Goal: Transaction & Acquisition: Purchase product/service

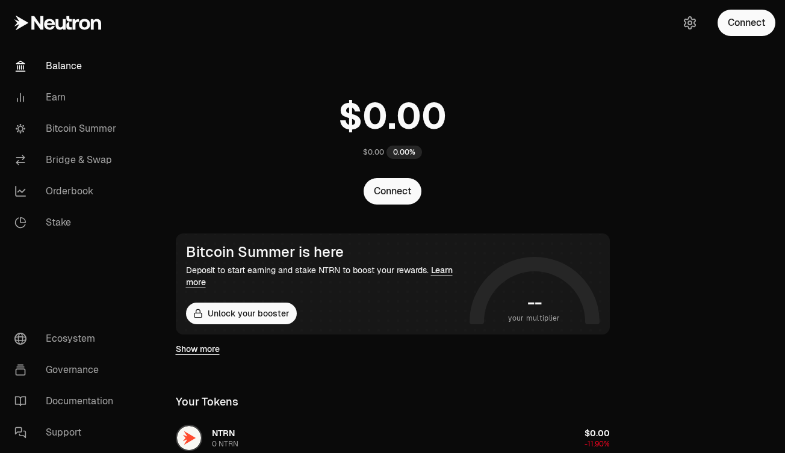
click at [294, 146] on div "$0.00 0.00%" at bounding box center [392, 124] width 463 height 94
click at [84, 129] on link "Bitcoin Summer" at bounding box center [67, 128] width 125 height 31
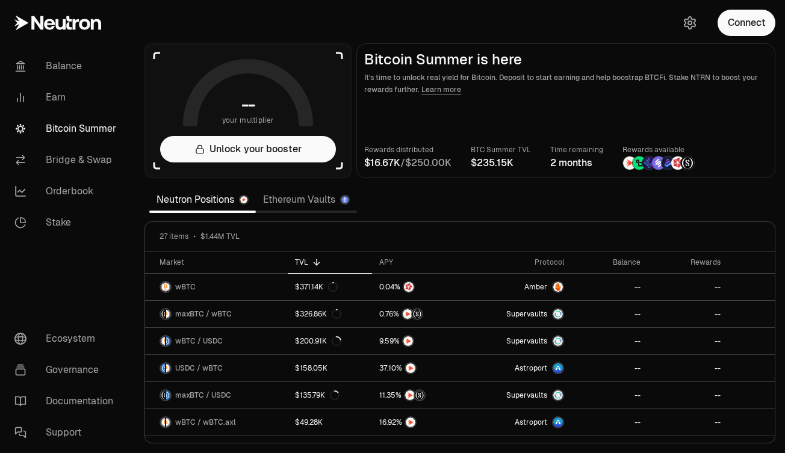
click at [312, 201] on link "Ethereum Vaults" at bounding box center [306, 200] width 101 height 24
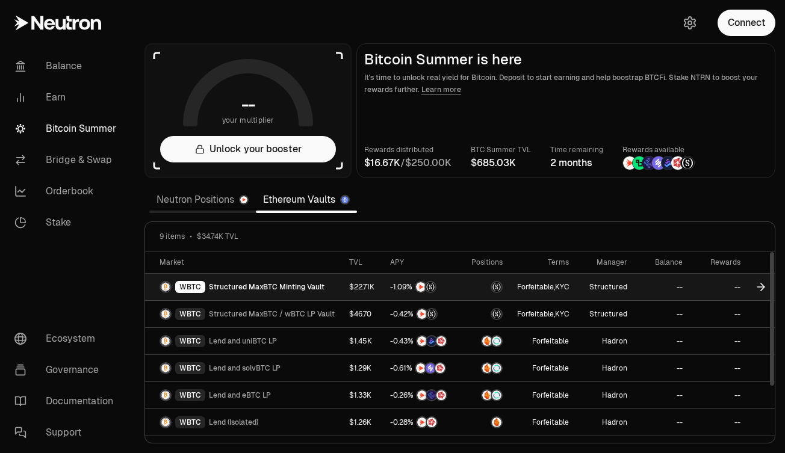
click at [244, 290] on span "Structured MaxBTC Minting Vault" at bounding box center [267, 287] width 116 height 10
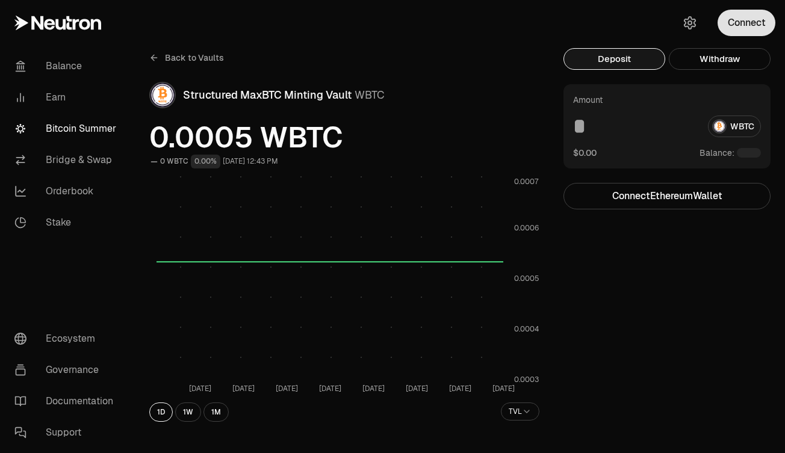
click at [733, 25] on button "Connect" at bounding box center [747, 23] width 58 height 26
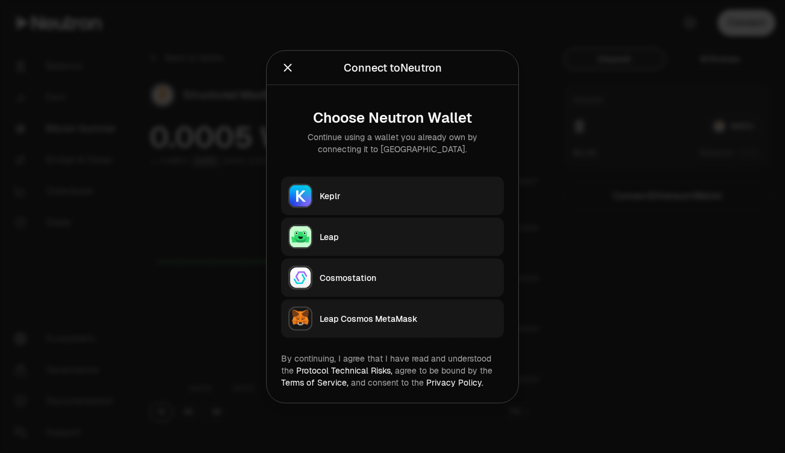
click at [346, 320] on div "Leap Cosmos MetaMask" at bounding box center [408, 318] width 177 height 12
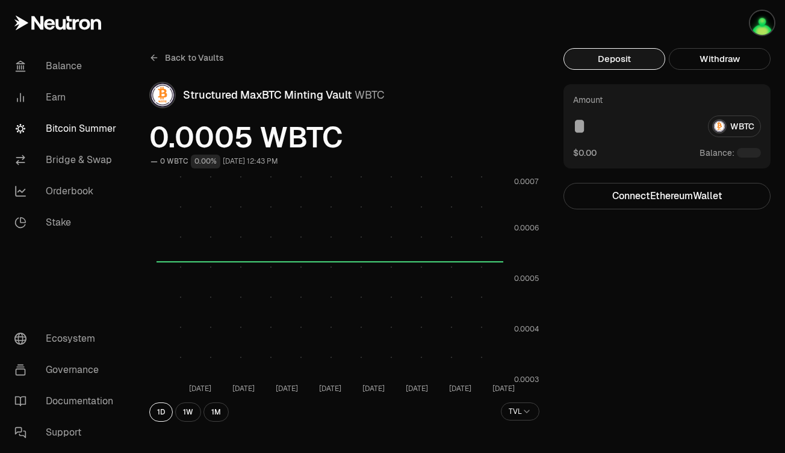
click at [621, 63] on button "Deposit" at bounding box center [614, 59] width 102 height 22
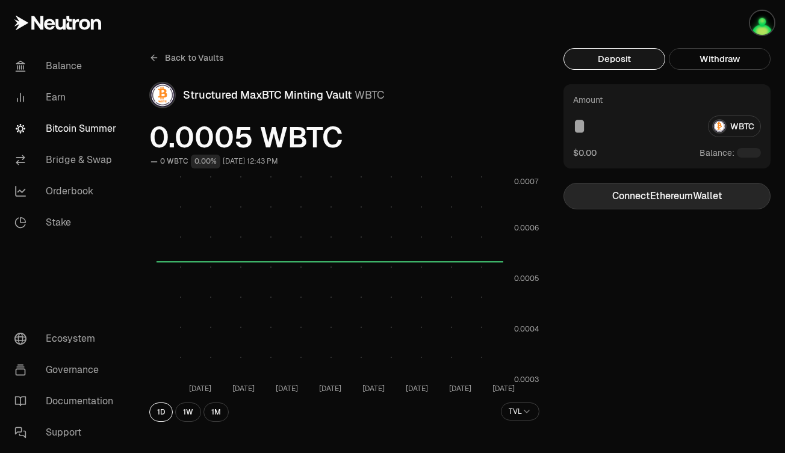
click at [647, 195] on button "Connect Ethereum Wallet" at bounding box center [666, 196] width 207 height 26
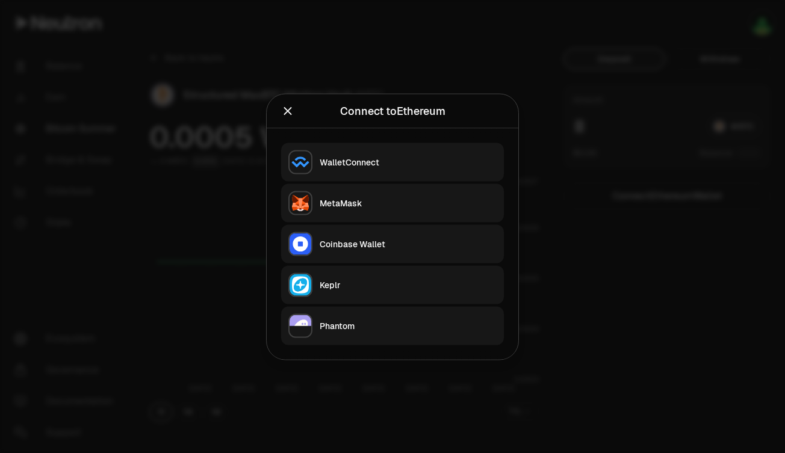
click at [345, 204] on div "MetaMask" at bounding box center [408, 203] width 177 height 12
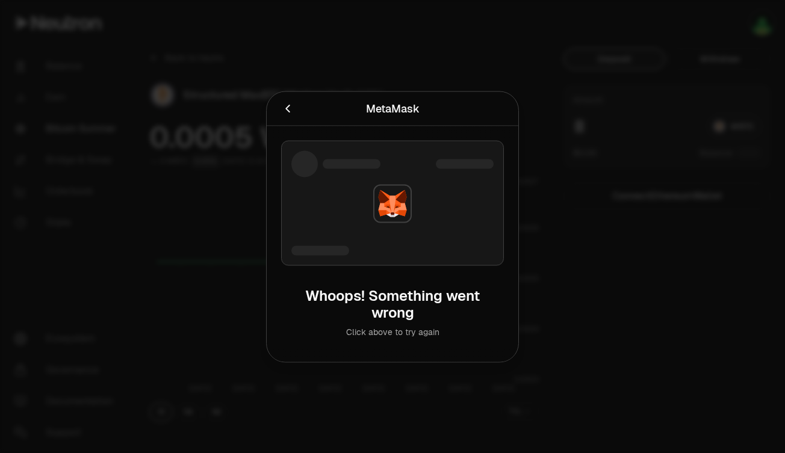
click at [286, 110] on icon "Cancel" at bounding box center [287, 108] width 13 height 13
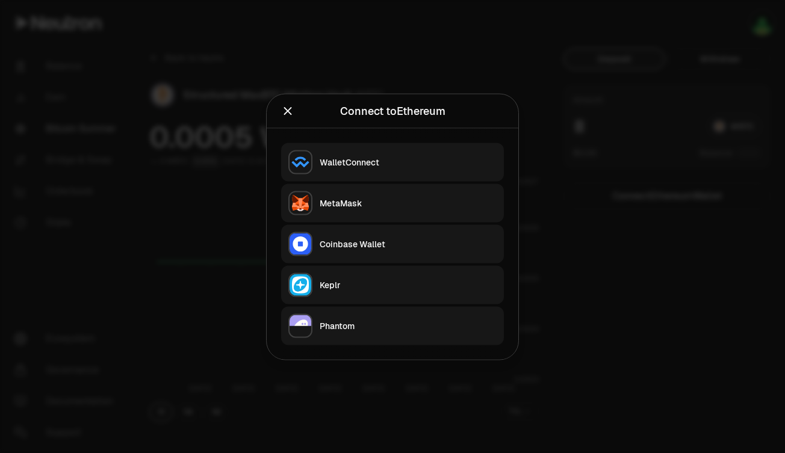
click at [571, 174] on div at bounding box center [392, 226] width 785 height 453
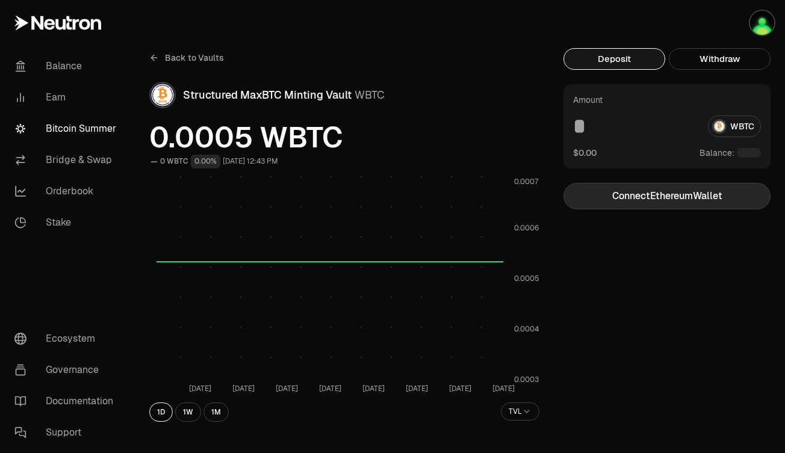
click at [652, 199] on button "Connect Ethereum Wallet" at bounding box center [666, 196] width 207 height 26
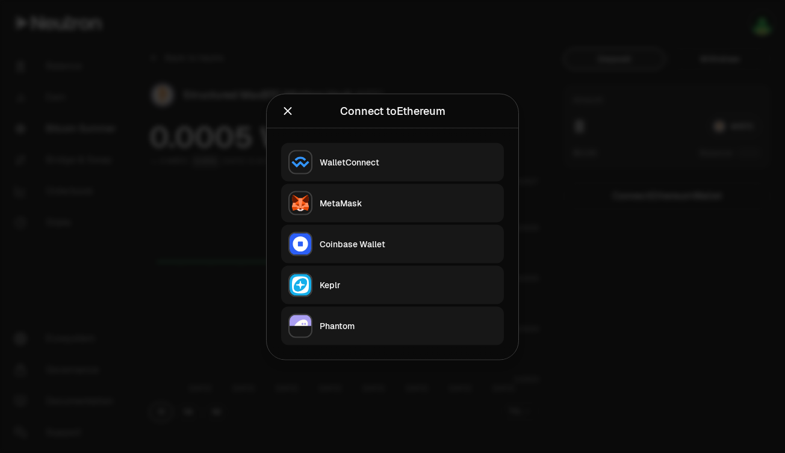
click at [365, 198] on div "MetaMask" at bounding box center [408, 203] width 177 height 12
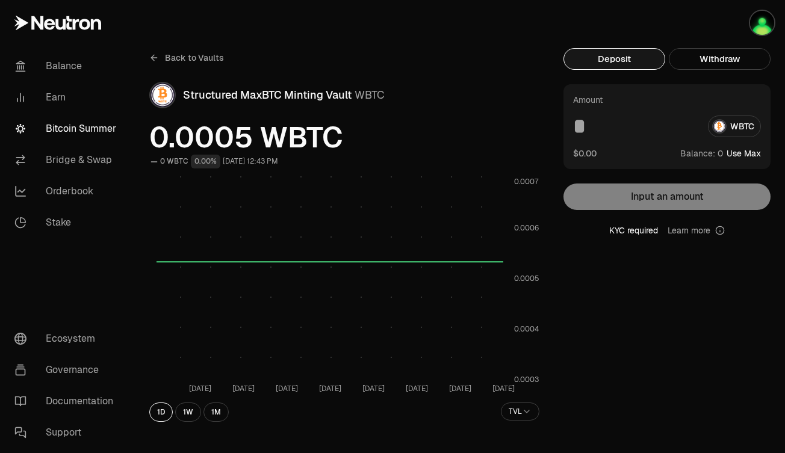
click at [615, 67] on button "Deposit" at bounding box center [614, 59] width 102 height 22
click at [610, 63] on button "Deposit" at bounding box center [614, 59] width 102 height 22
click at [584, 124] on input at bounding box center [635, 127] width 125 height 22
click at [612, 52] on button "Deposit" at bounding box center [614, 59] width 102 height 22
click at [599, 125] on input at bounding box center [635, 127] width 125 height 22
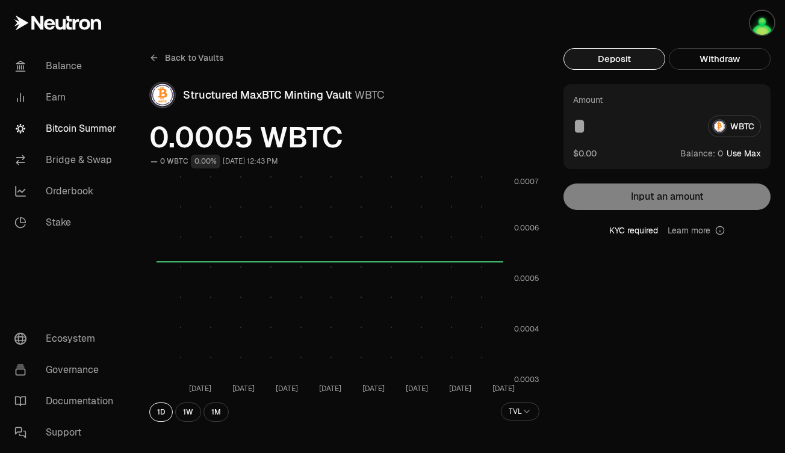
click at [629, 229] on div "KYC required Learn more" at bounding box center [666, 231] width 207 height 12
click at [720, 232] on icon at bounding box center [720, 231] width 10 height 10
click at [718, 231] on icon at bounding box center [720, 231] width 10 height 10
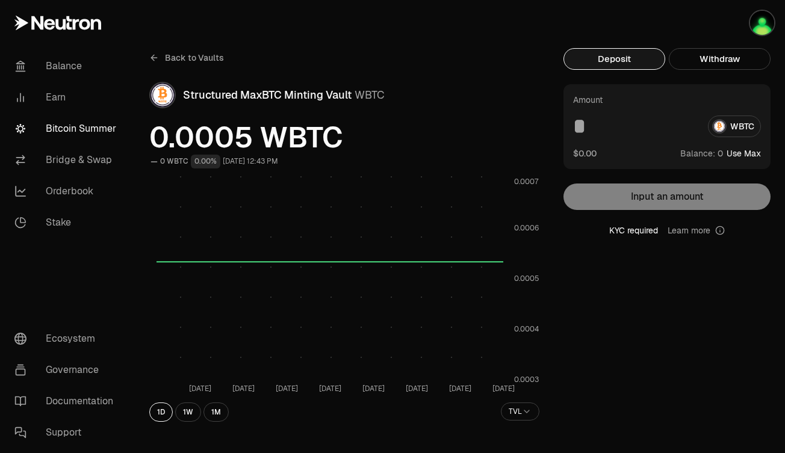
click at [595, 227] on div "KYC required Learn more" at bounding box center [666, 231] width 207 height 12
click at [651, 209] on div "Amount WBTC $0.00 Balance: Use Max Input an amount KYC required Learn more" at bounding box center [666, 160] width 207 height 152
click at [589, 127] on input at bounding box center [635, 127] width 125 height 22
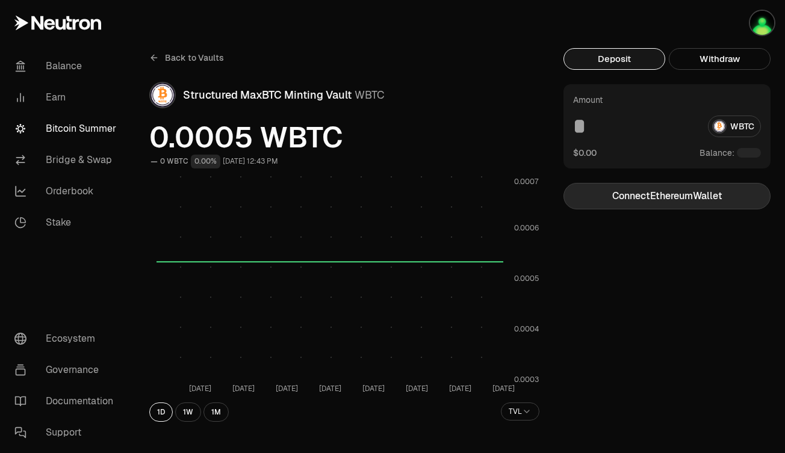
click at [658, 195] on button "Connect Ethereum Wallet" at bounding box center [666, 196] width 207 height 26
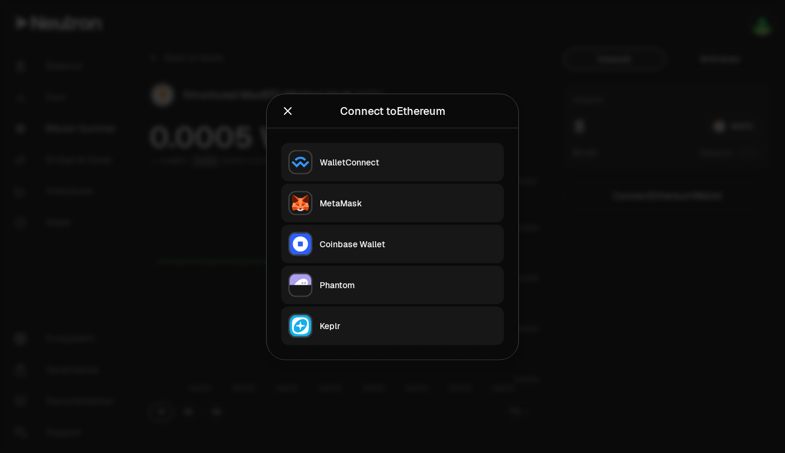
click at [412, 197] on div "MetaMask" at bounding box center [408, 203] width 177 height 12
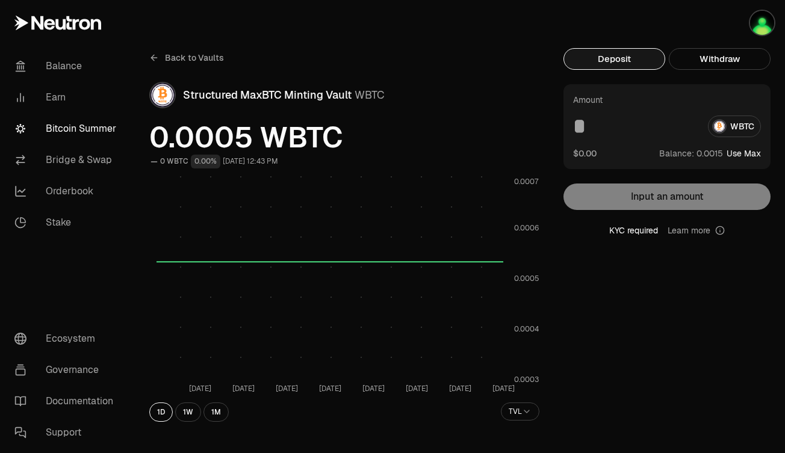
click at [742, 153] on button "Use Max" at bounding box center [744, 153] width 34 height 12
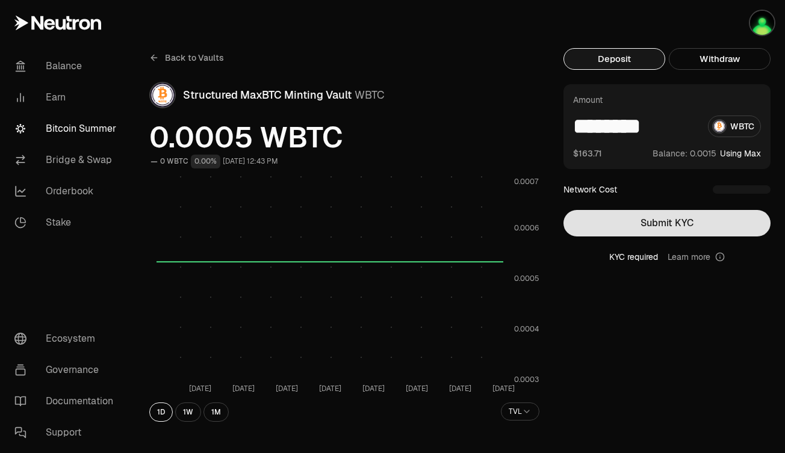
click at [647, 223] on button "Submit KYC" at bounding box center [666, 223] width 207 height 26
click at [654, 219] on button "Submit KYC" at bounding box center [666, 223] width 207 height 26
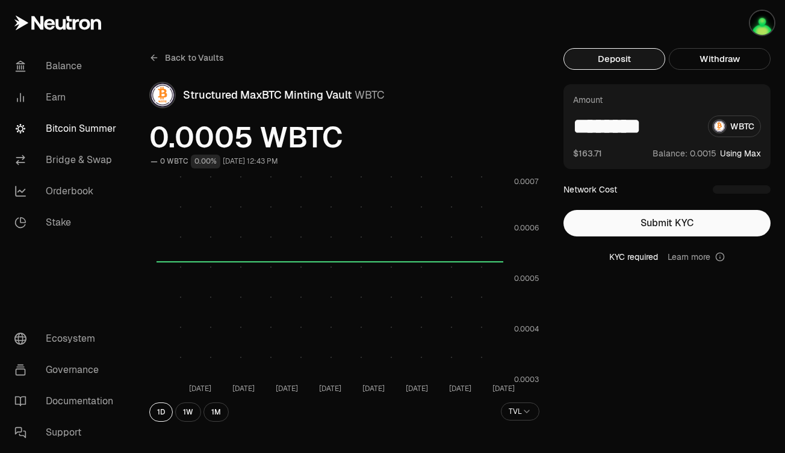
click at [773, 19] on div "button" at bounding box center [762, 23] width 26 height 26
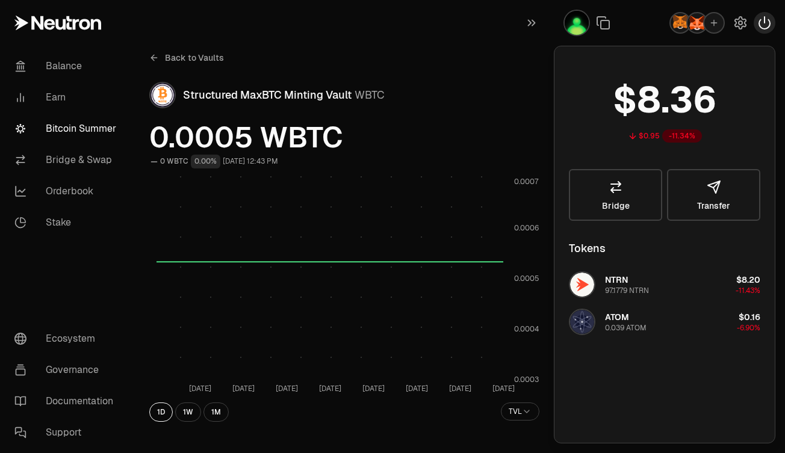
click at [760, 20] on icon "button" at bounding box center [764, 23] width 11 height 12
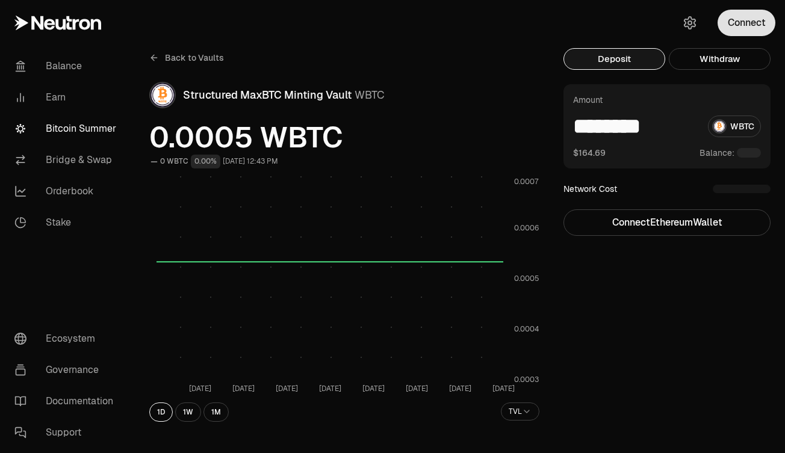
click at [737, 24] on button "Connect" at bounding box center [747, 23] width 58 height 26
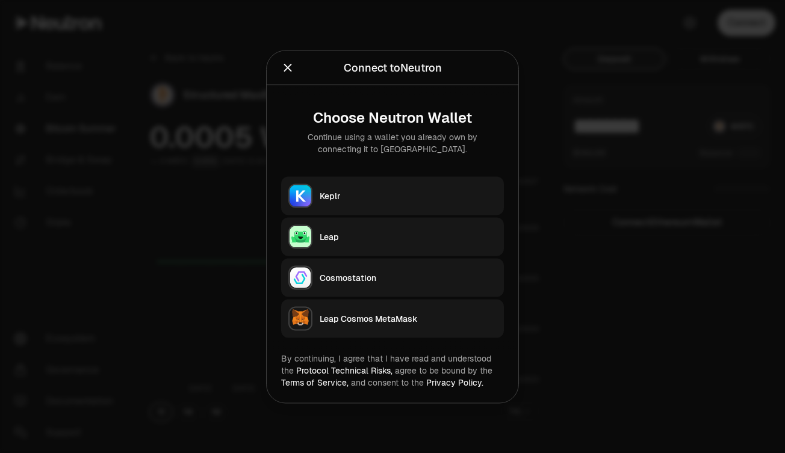
click at [370, 318] on div "Leap Cosmos MetaMask" at bounding box center [408, 318] width 177 height 12
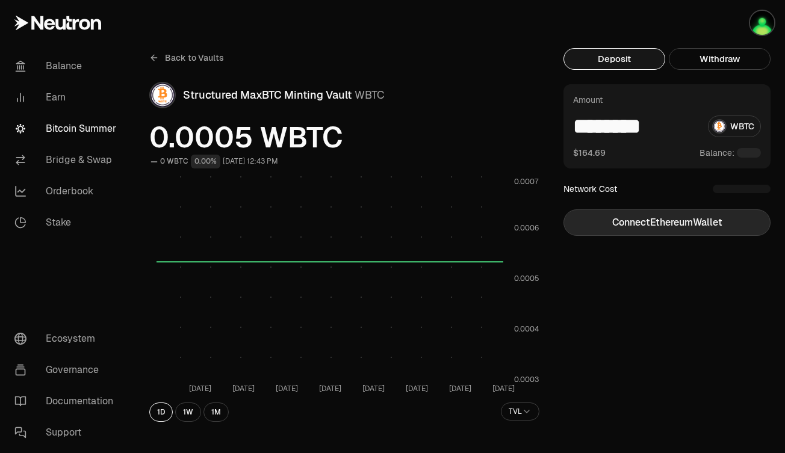
click at [660, 226] on button "Connect Ethereum Wallet" at bounding box center [666, 222] width 207 height 26
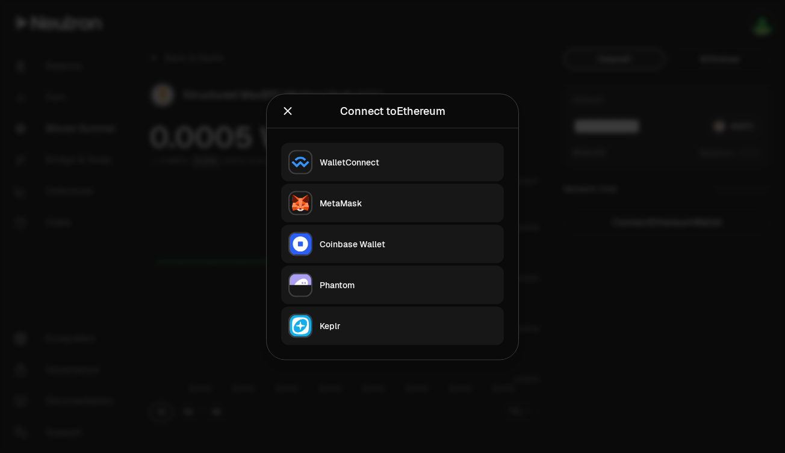
click at [392, 201] on div "MetaMask" at bounding box center [408, 203] width 177 height 12
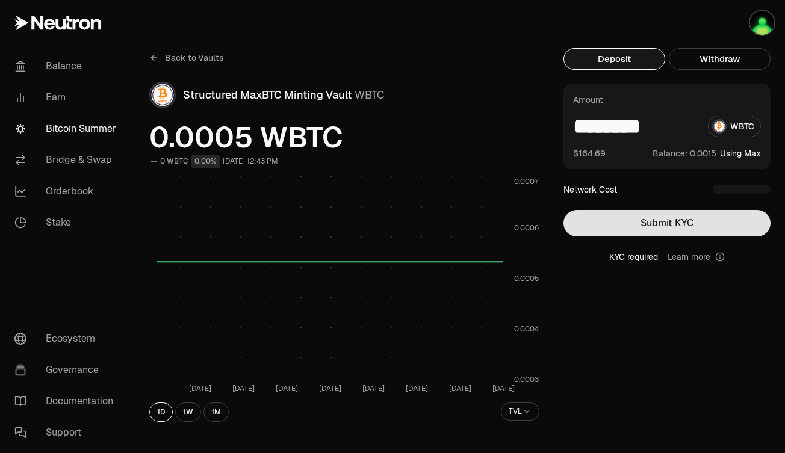
click at [643, 231] on button "Submit KYC" at bounding box center [666, 223] width 207 height 26
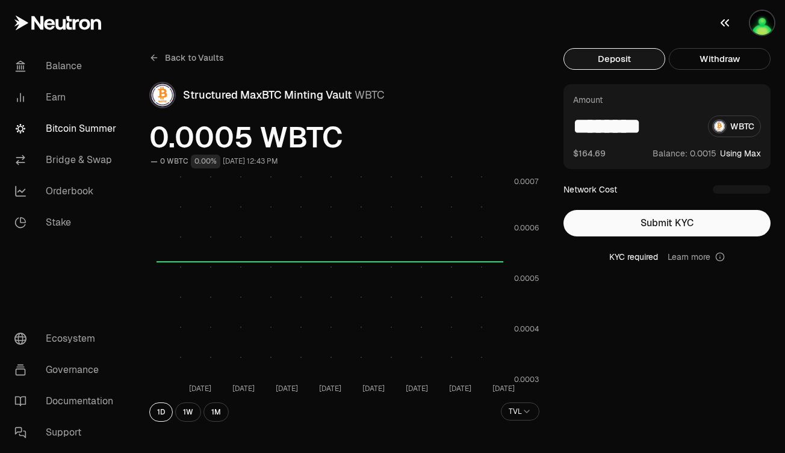
click at [763, 22] on img "button" at bounding box center [762, 23] width 24 height 24
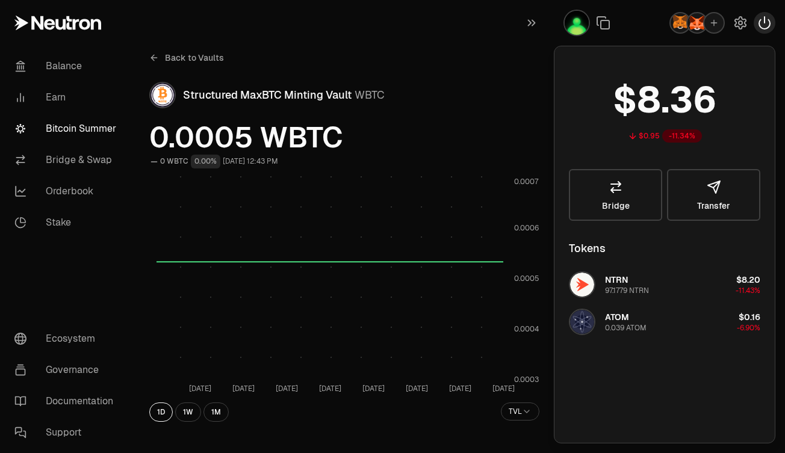
click at [762, 25] on icon "button" at bounding box center [764, 23] width 14 height 14
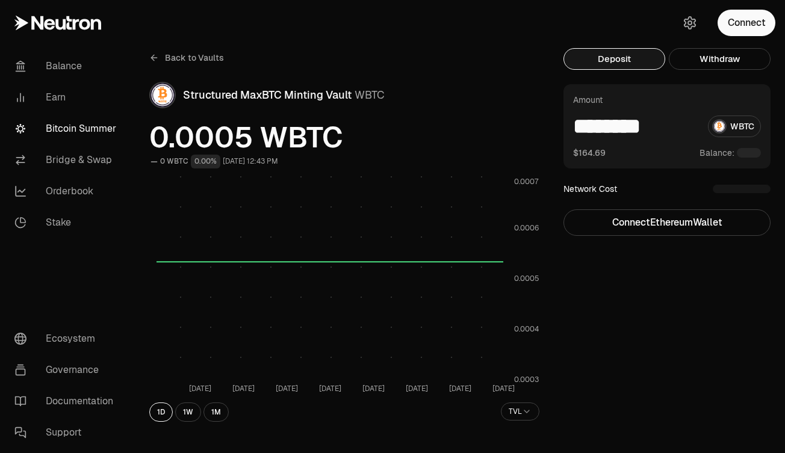
click at [713, 190] on div at bounding box center [742, 189] width 58 height 8
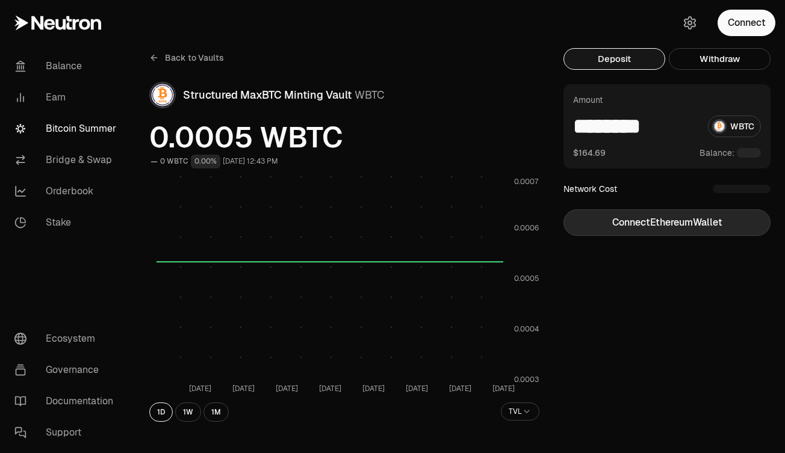
click at [626, 225] on button "Connect Ethereum Wallet" at bounding box center [666, 222] width 207 height 26
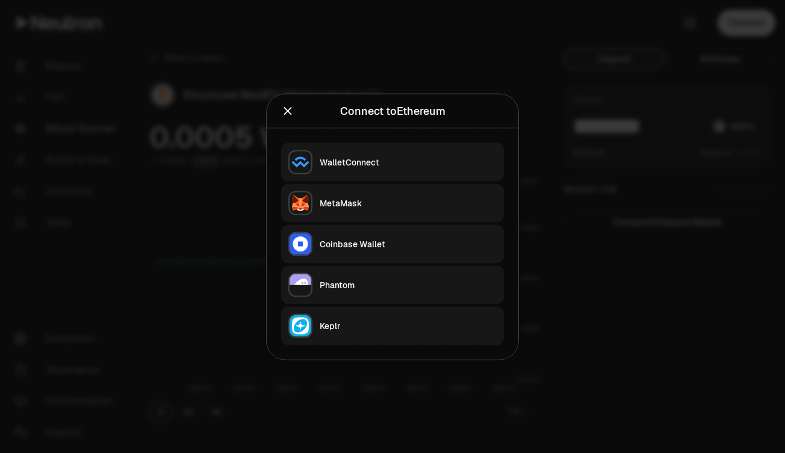
click at [411, 200] on div "MetaMask" at bounding box center [408, 203] width 177 height 12
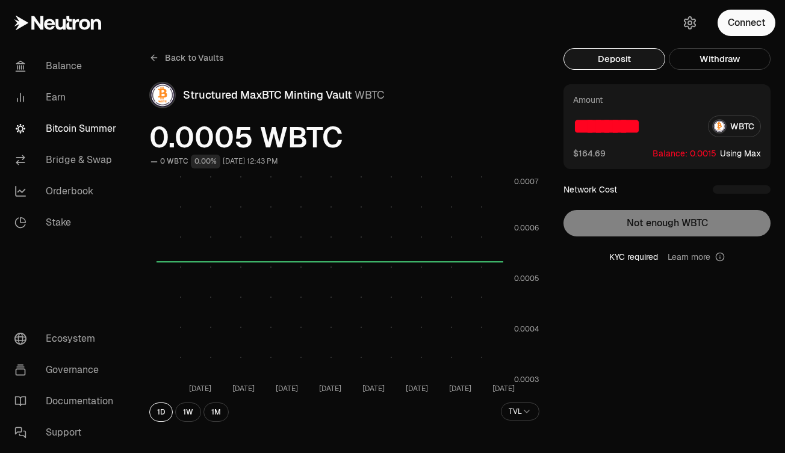
click at [731, 152] on button "Using Max" at bounding box center [740, 153] width 41 height 12
type input "*******"
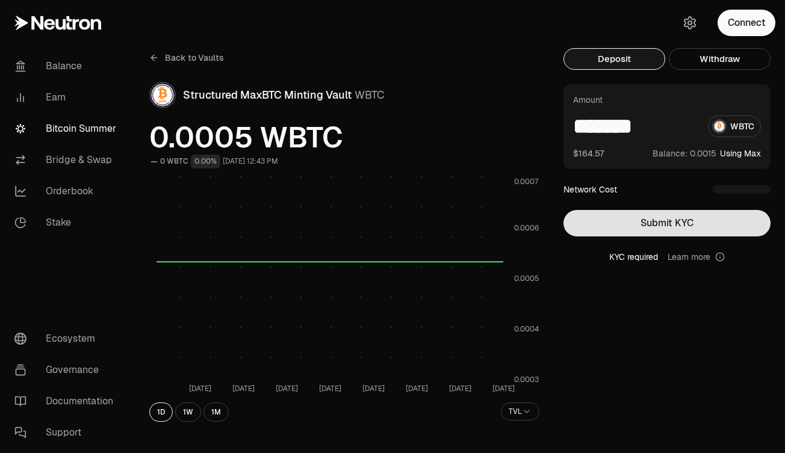
click at [669, 225] on button "Submit KYC" at bounding box center [666, 223] width 207 height 26
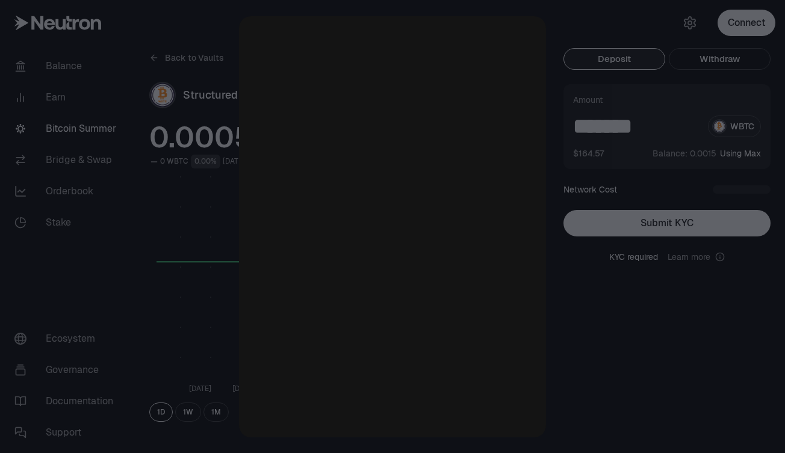
click at [598, 344] on div at bounding box center [392, 226] width 785 height 453
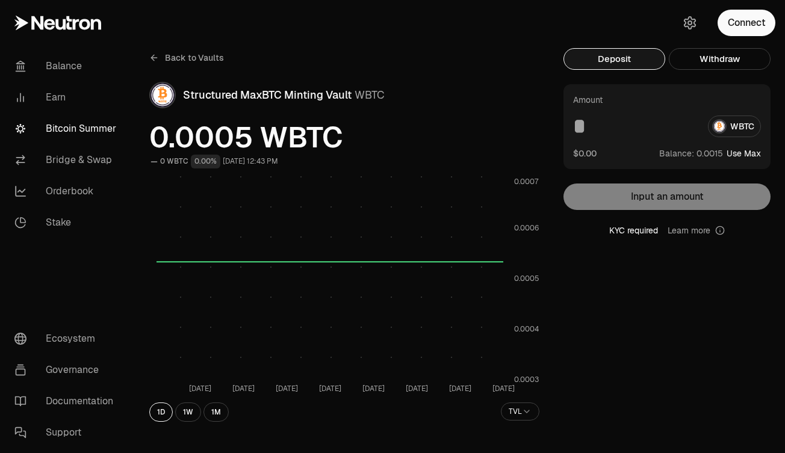
click at [742, 151] on button "Use Max" at bounding box center [744, 153] width 34 height 12
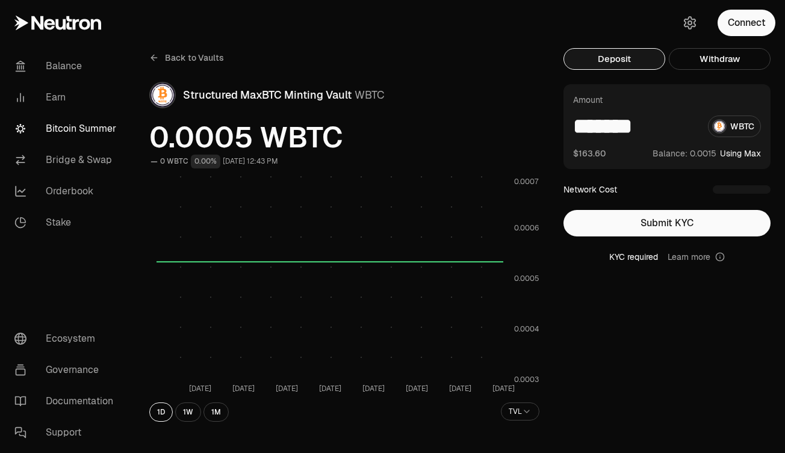
type input "*******"
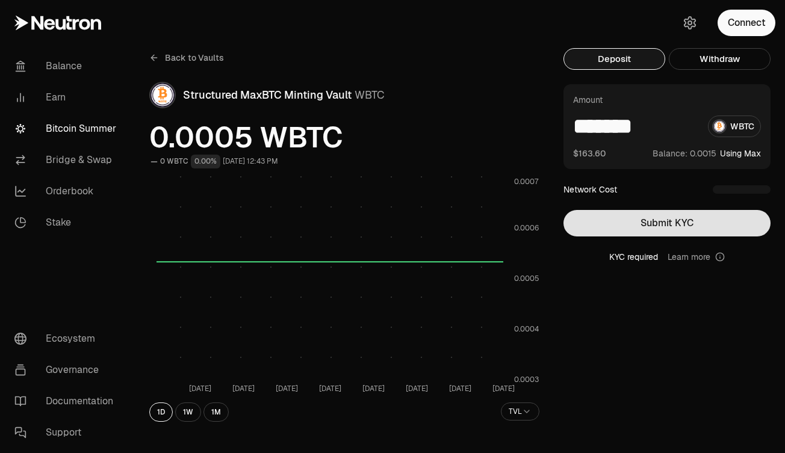
click at [678, 225] on button "Submit KYC" at bounding box center [666, 223] width 207 height 26
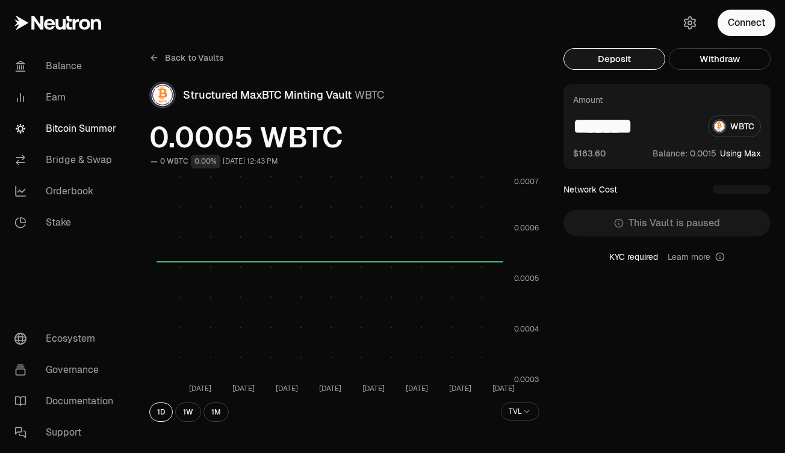
click at [67, 131] on link "Bitcoin Summer" at bounding box center [67, 128] width 125 height 31
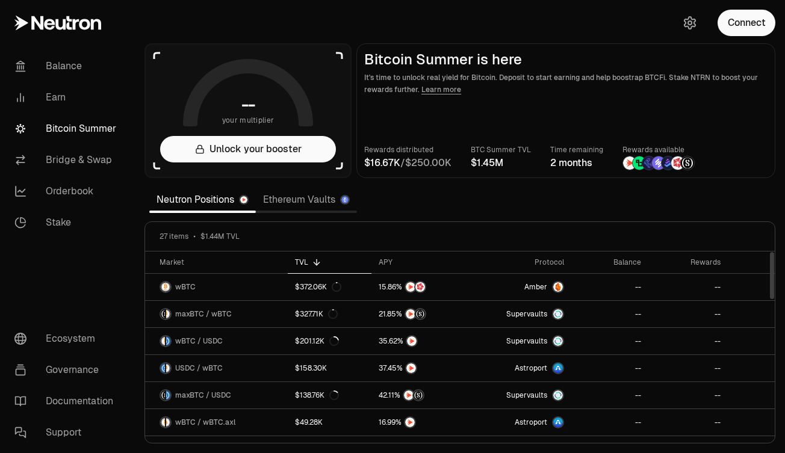
click at [300, 188] on link "Ethereum Vaults" at bounding box center [306, 200] width 101 height 24
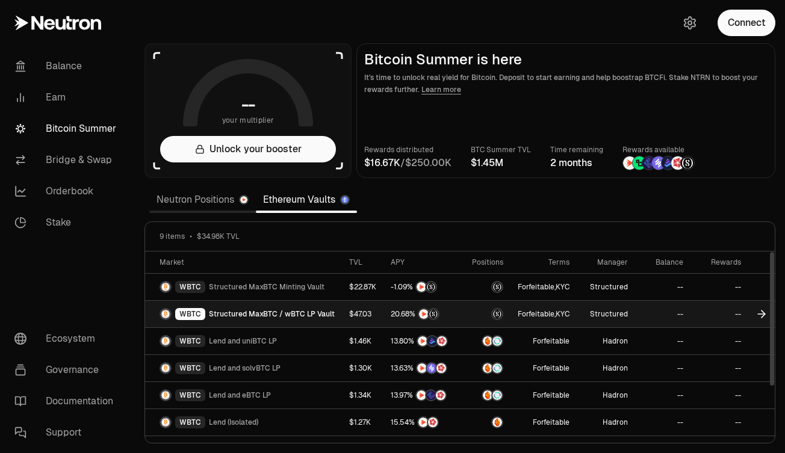
click at [223, 313] on span "Structured MaxBTC / wBTC LP Vault" at bounding box center [272, 314] width 126 height 10
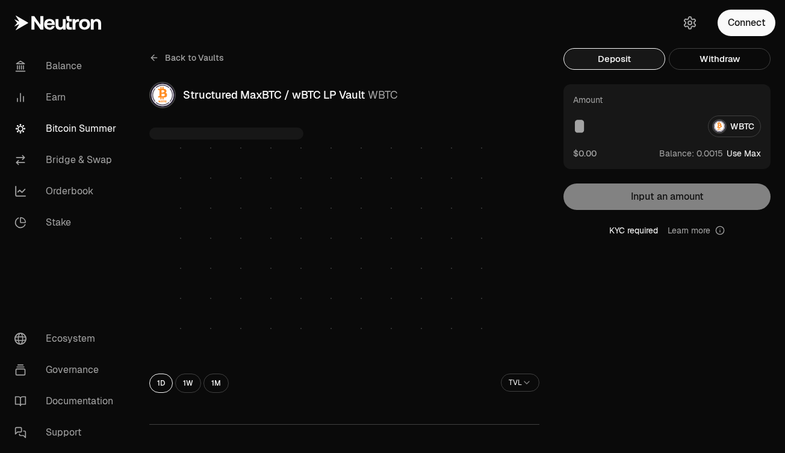
click at [578, 135] on input at bounding box center [635, 127] width 125 height 22
click at [737, 155] on button "Use Max" at bounding box center [744, 153] width 34 height 12
type input "*******"
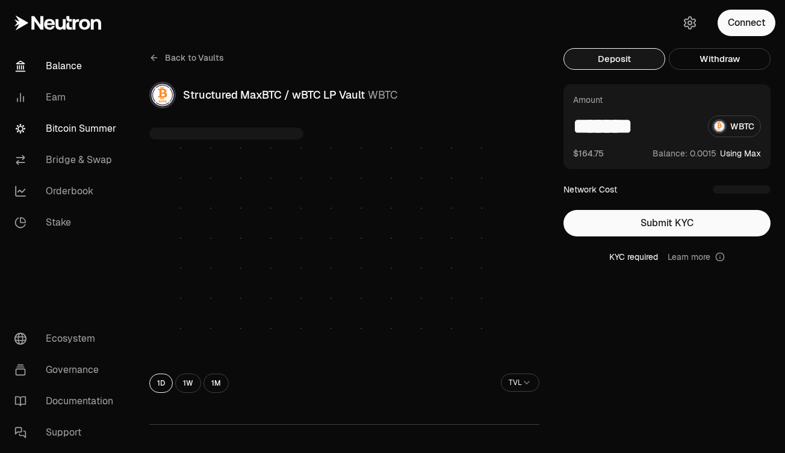
click at [87, 69] on link "Balance" at bounding box center [67, 66] width 125 height 31
